Goal: Find specific page/section

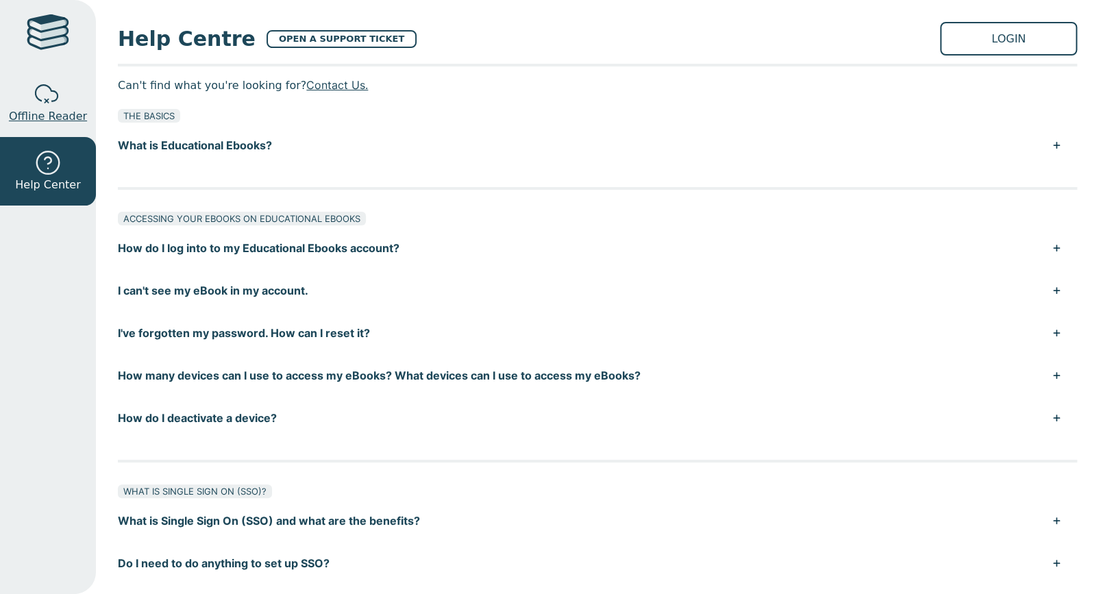
click at [73, 116] on html "Offline Reader Help Center Help Centre OPEN A SUPPORT TICKET LOGIN Can't find w…" at bounding box center [549, 297] width 1099 height 594
drag, startPoint x: 73, startPoint y: 116, endPoint x: 49, endPoint y: 116, distance: 24.7
click at [49, 116] on span "Offline Reader" at bounding box center [48, 116] width 78 height 16
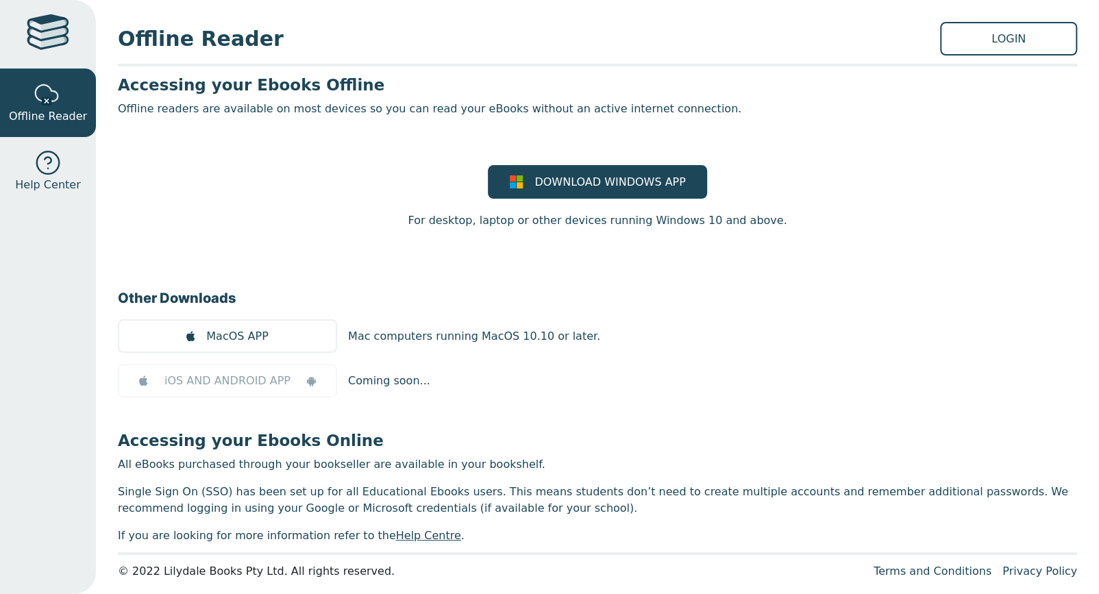
scroll to position [7, 0]
click at [18, 172] on link "Help Center" at bounding box center [48, 171] width 96 height 68
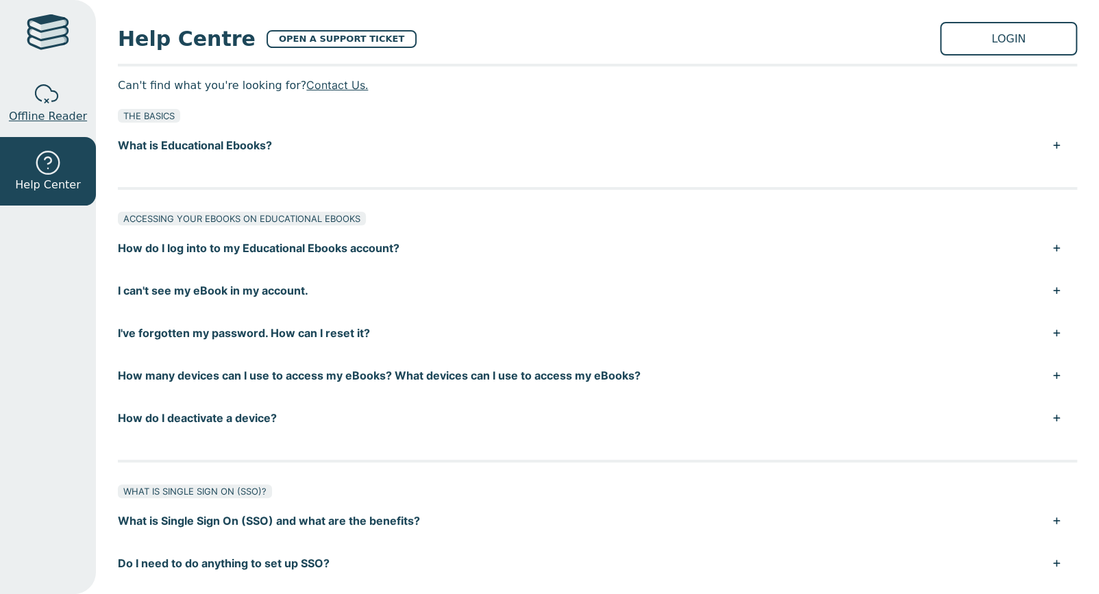
click at [27, 124] on span "Offline Reader" at bounding box center [48, 116] width 78 height 16
